Goal: Find specific page/section: Find specific page/section

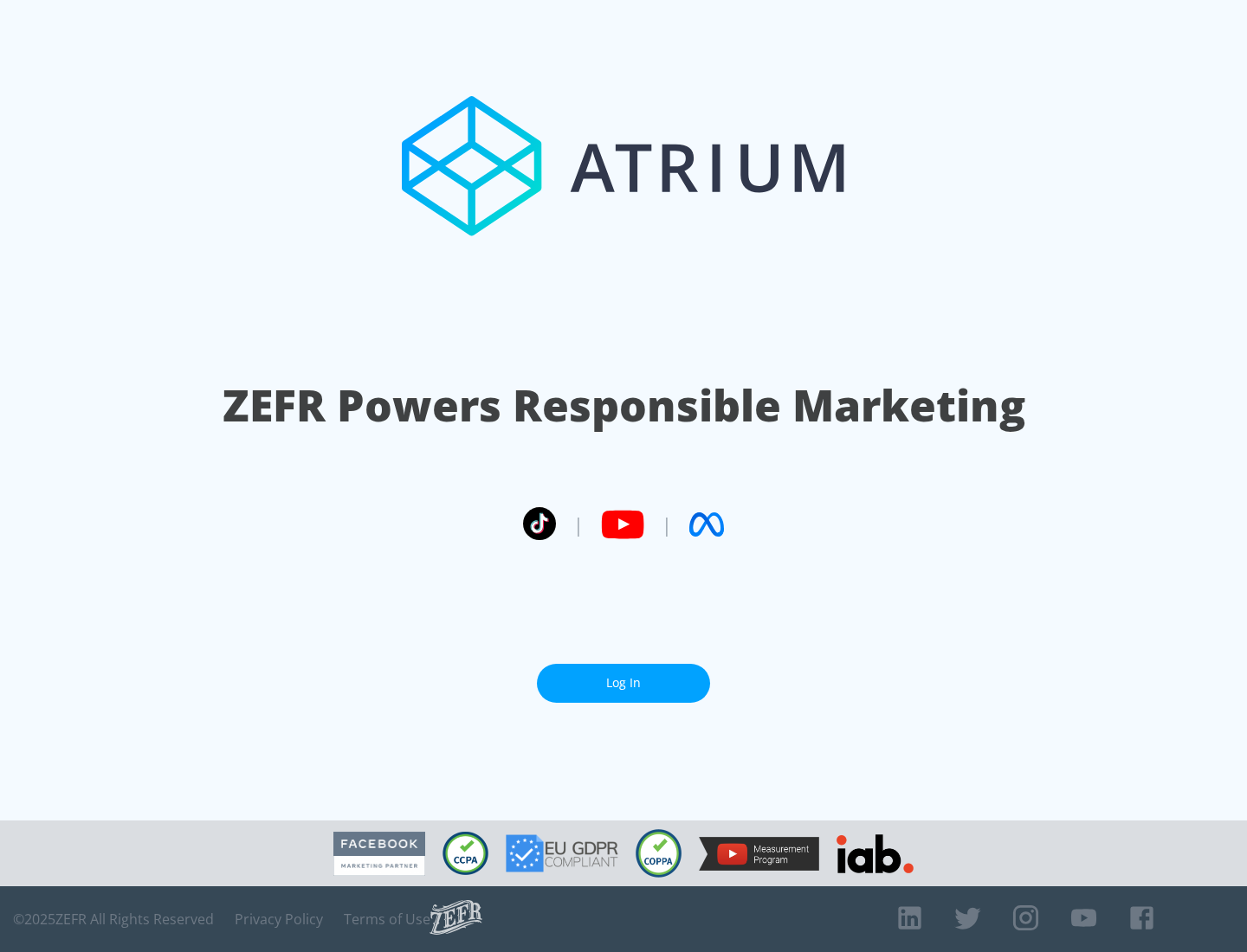
click at [623, 682] on link "Log In" at bounding box center [623, 683] width 174 height 39
